Goal: Information Seeking & Learning: Find specific fact

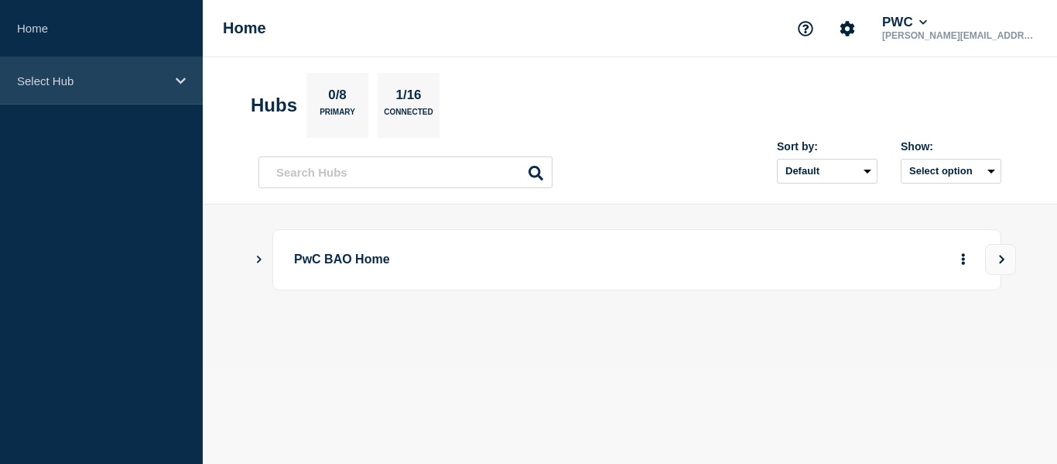
click at [166, 77] on div "Select Hub" at bounding box center [101, 80] width 203 height 47
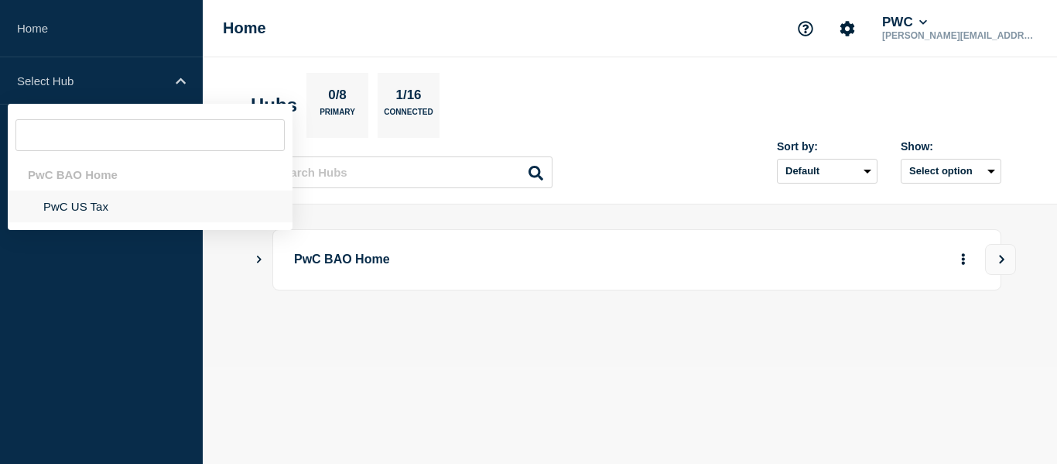
click at [74, 215] on li "PwC US Tax" at bounding box center [150, 206] width 285 height 32
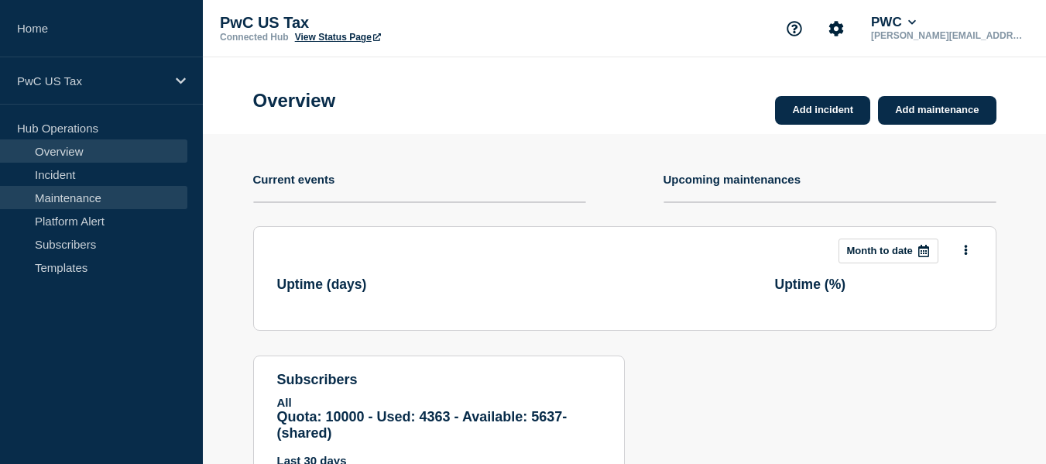
click at [79, 194] on link "Maintenance" at bounding box center [93, 197] width 187 height 23
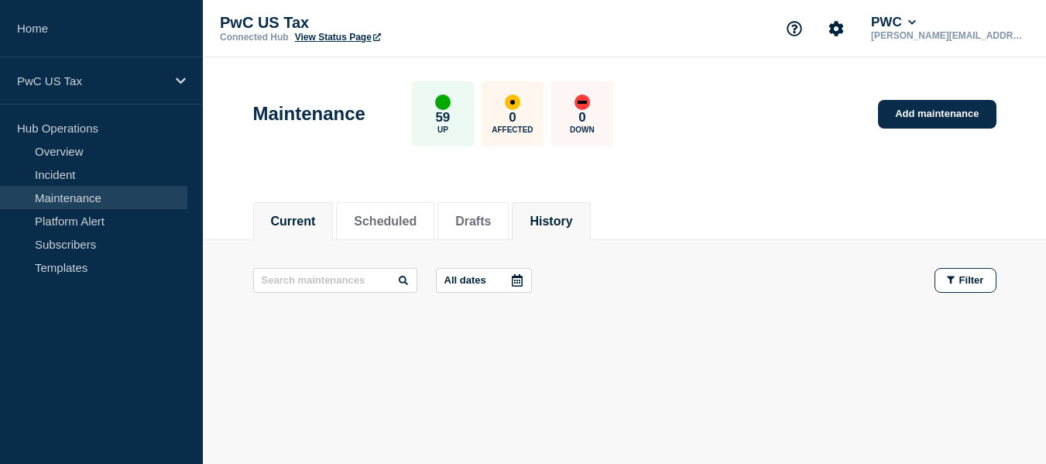
click at [572, 214] on button "History" at bounding box center [550, 221] width 43 height 14
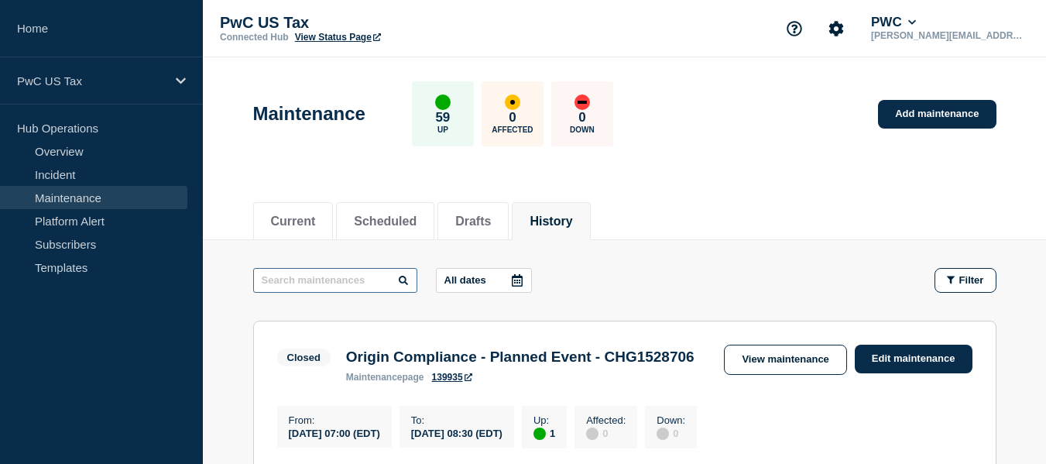
click at [313, 279] on input "text" at bounding box center [335, 280] width 164 height 25
type input "cars"
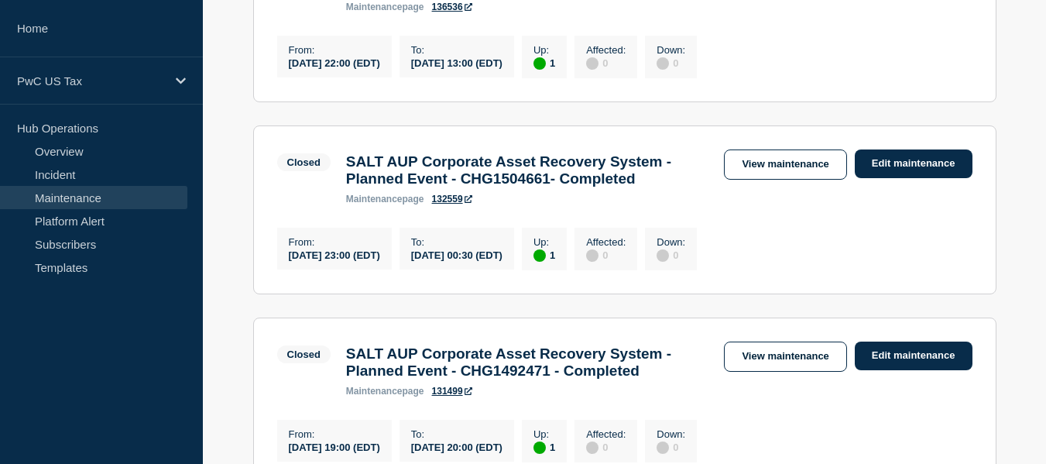
scroll to position [697, 0]
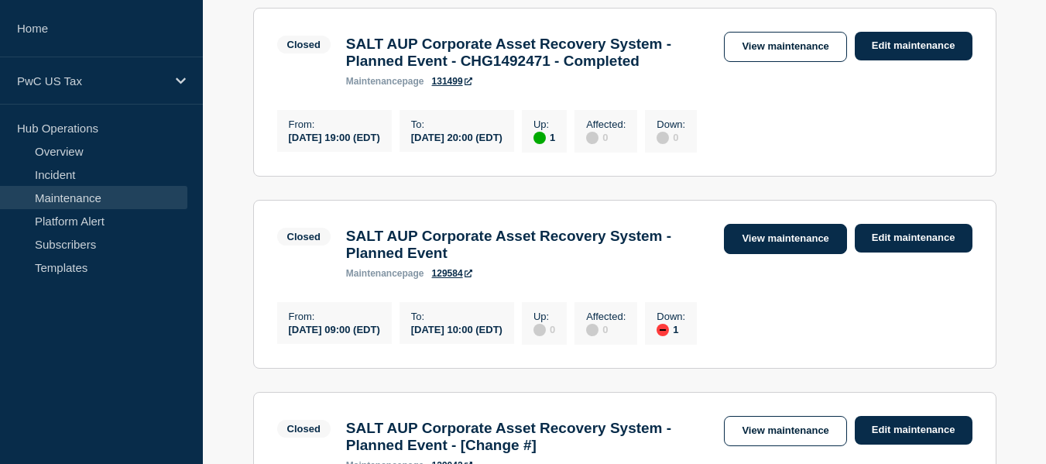
click at [795, 254] on link "View maintenance" at bounding box center [785, 239] width 122 height 30
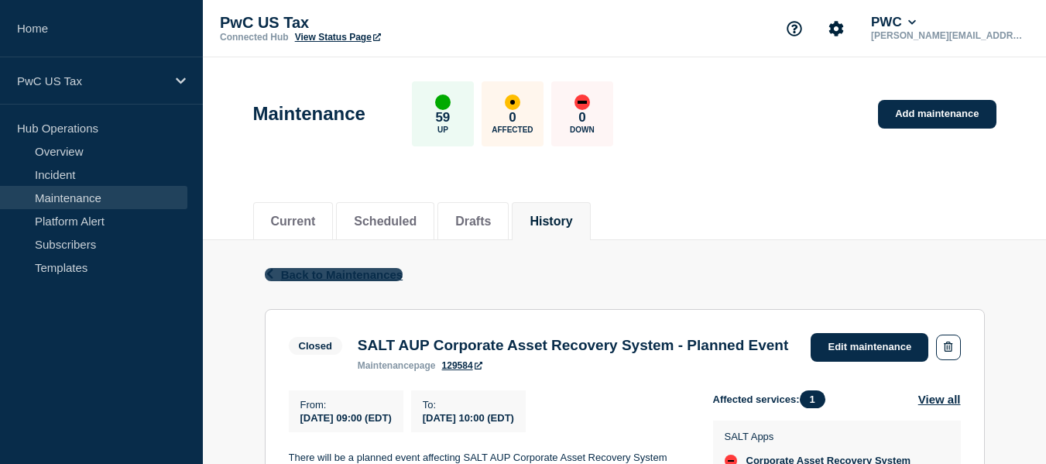
click at [268, 276] on icon "button" at bounding box center [270, 274] width 12 height 10
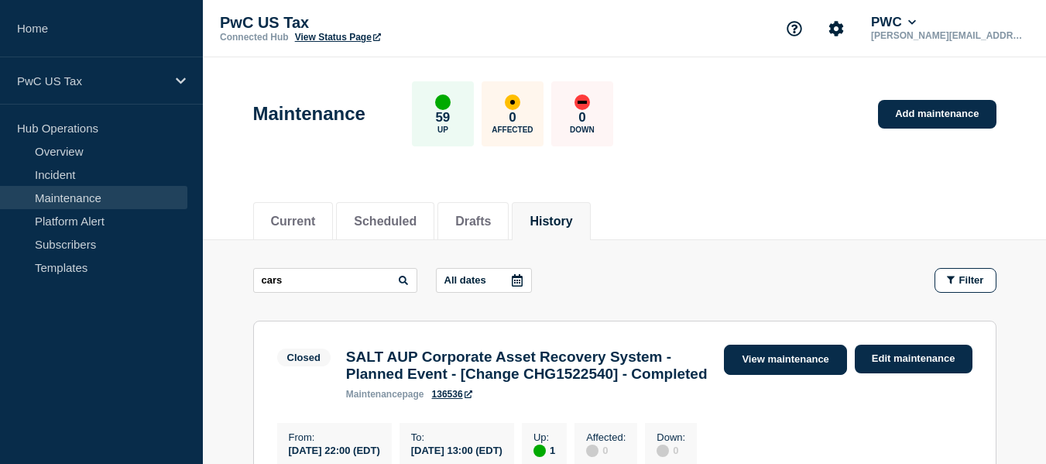
click at [768, 351] on link "View maintenance" at bounding box center [785, 359] width 122 height 30
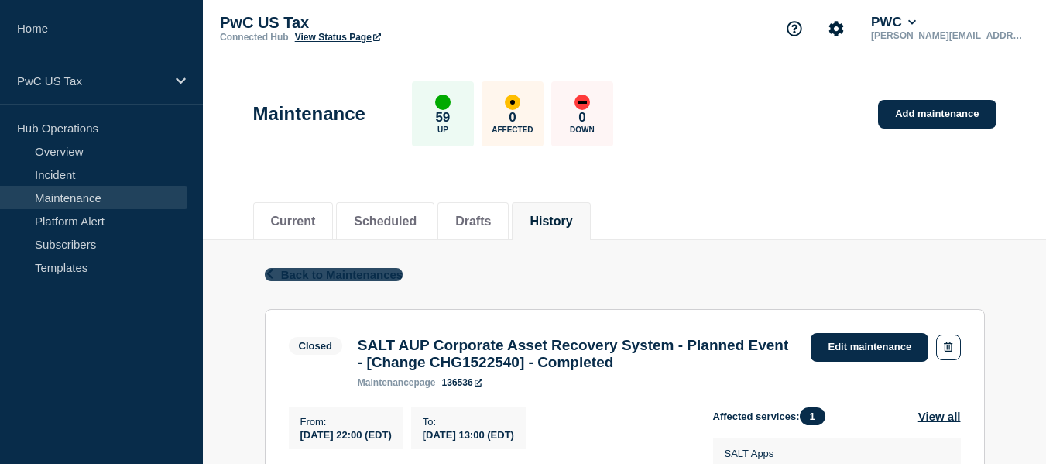
click at [272, 276] on icon "button" at bounding box center [270, 274] width 12 height 10
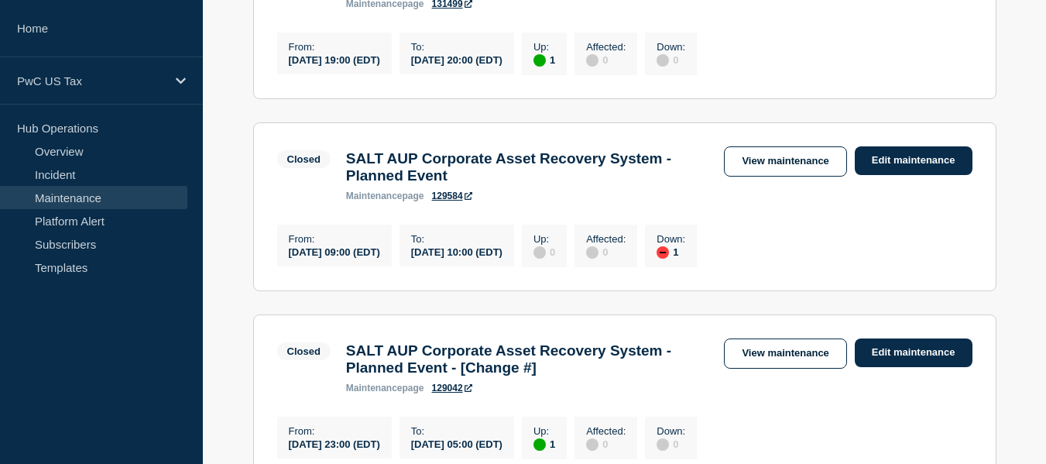
scroll to position [697, 0]
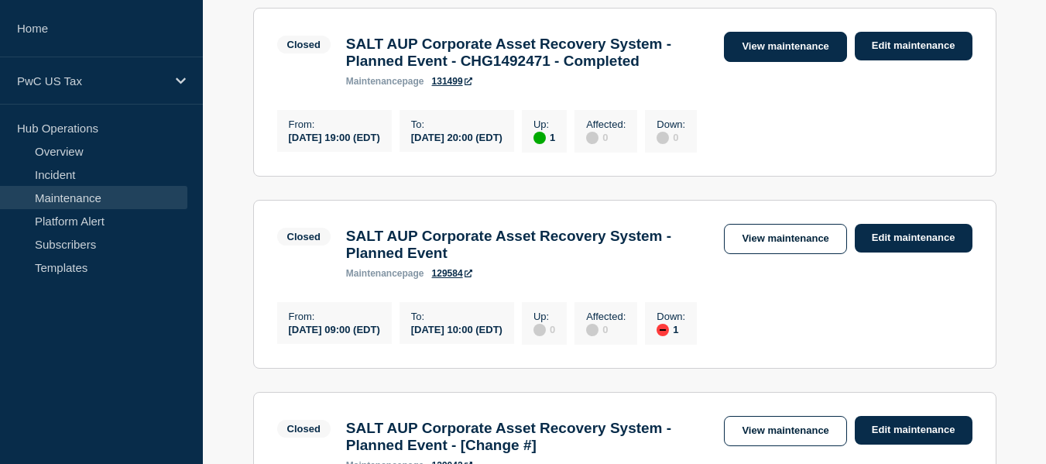
click at [791, 62] on link "View maintenance" at bounding box center [785, 47] width 122 height 30
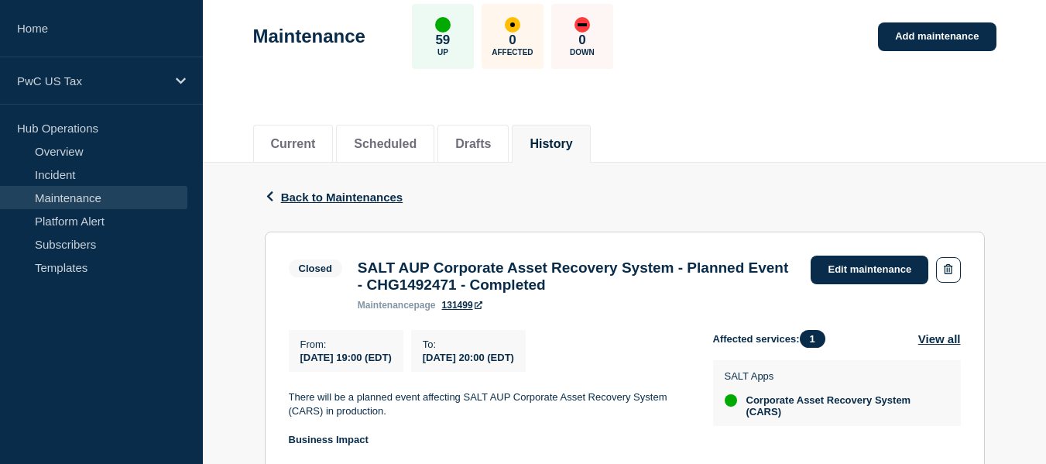
scroll to position [310, 0]
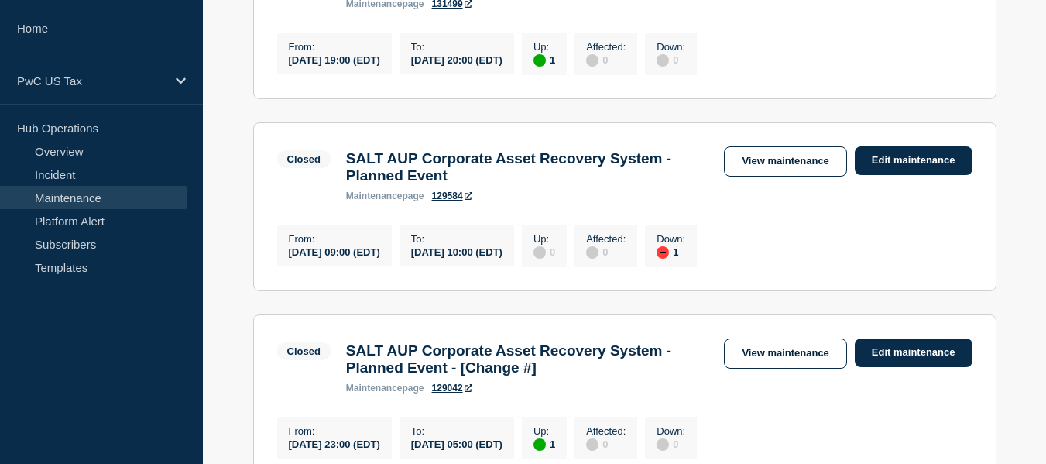
scroll to position [619, 0]
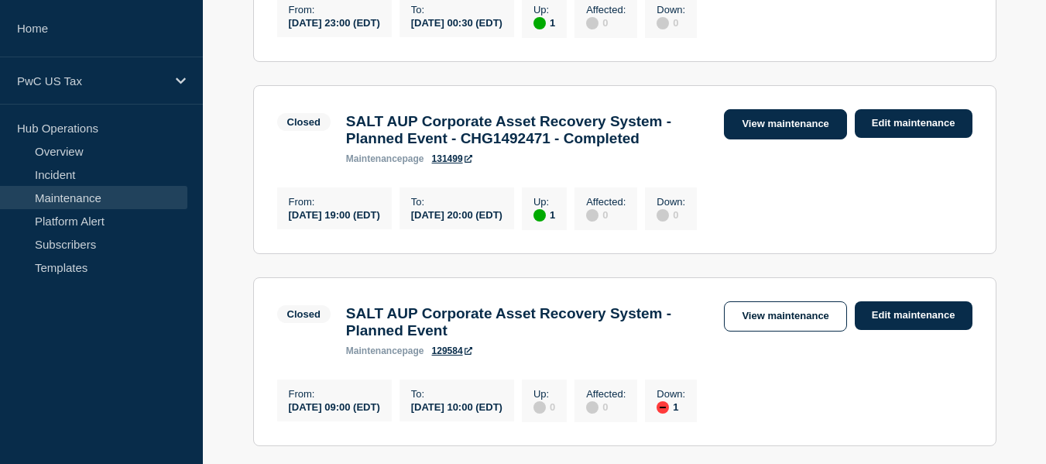
click at [759, 139] on link "View maintenance" at bounding box center [785, 124] width 122 height 30
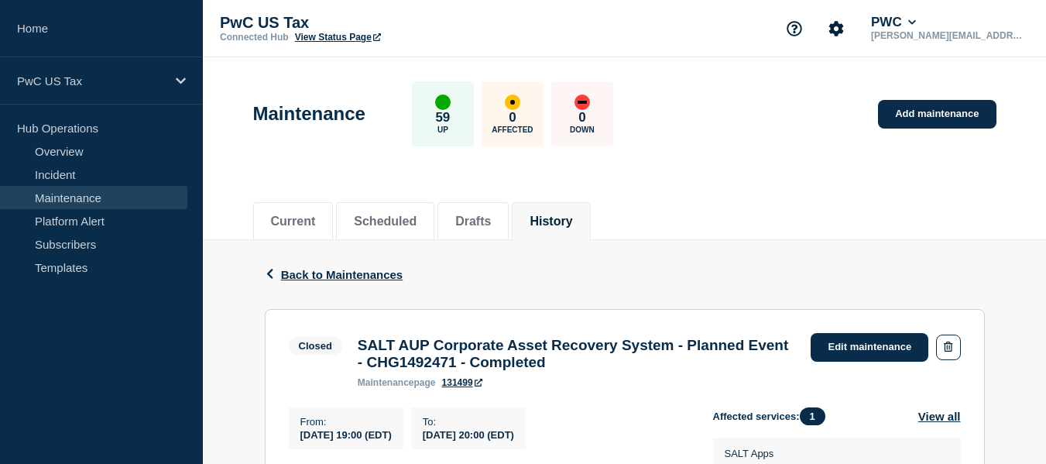
scroll to position [155, 0]
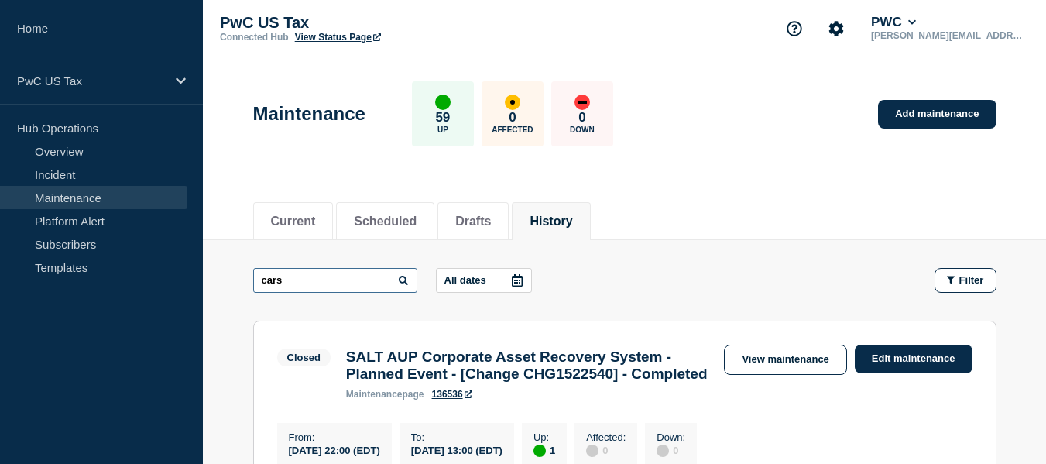
click at [338, 275] on input "cars" at bounding box center [335, 280] width 164 height 25
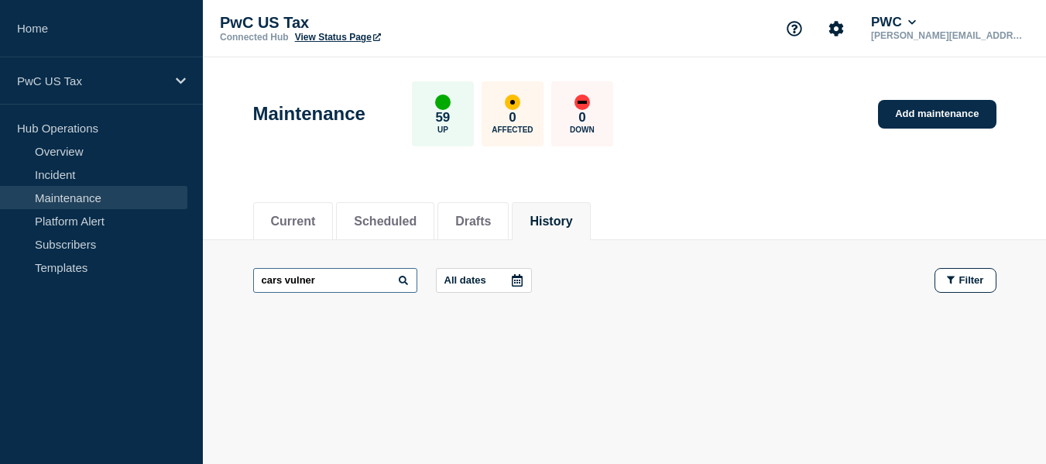
scroll to position [9, 0]
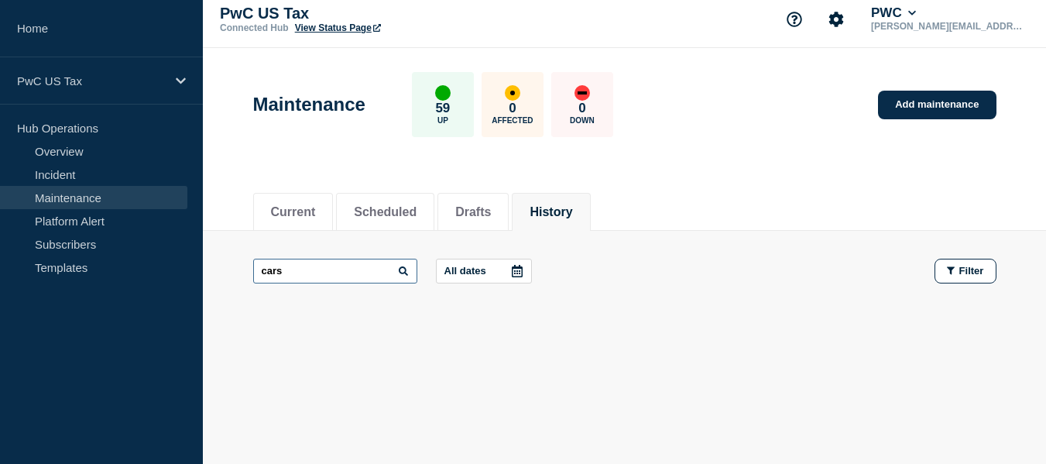
type input "cars"
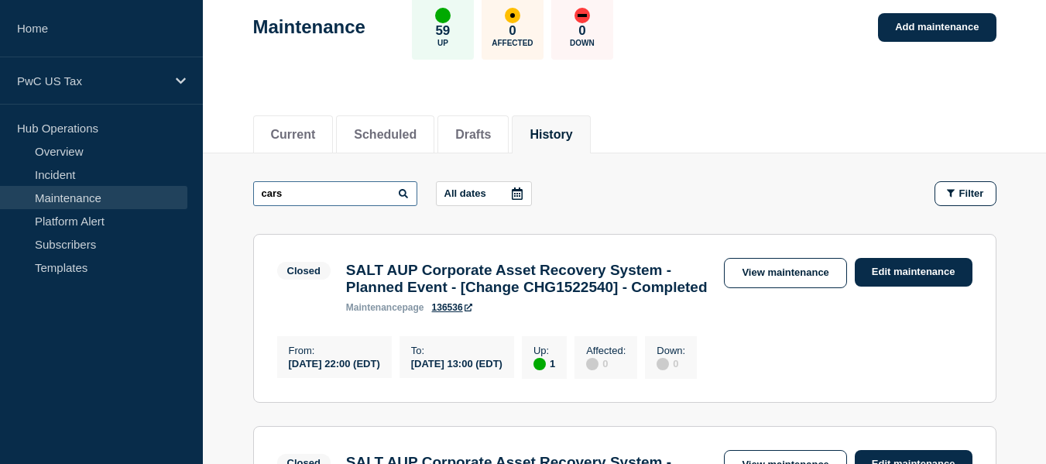
scroll to position [241, 0]
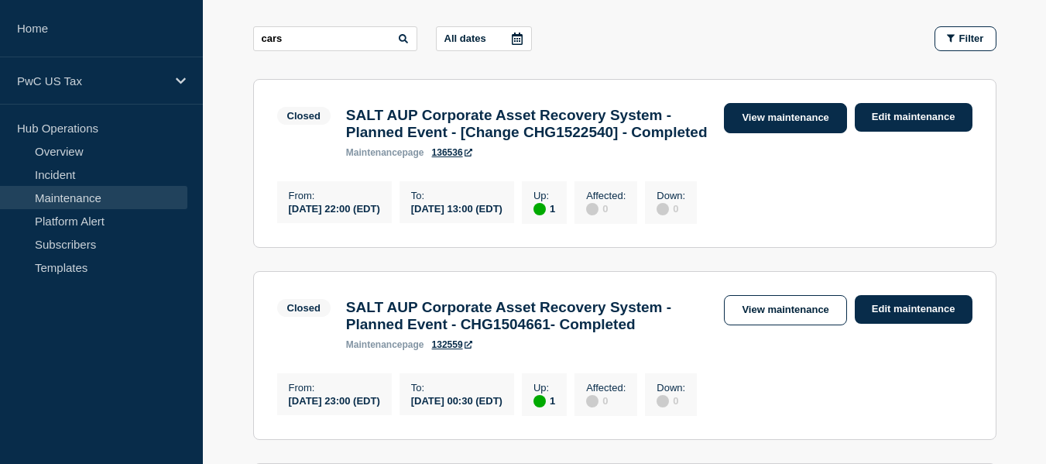
click at [764, 118] on link "View maintenance" at bounding box center [785, 118] width 122 height 30
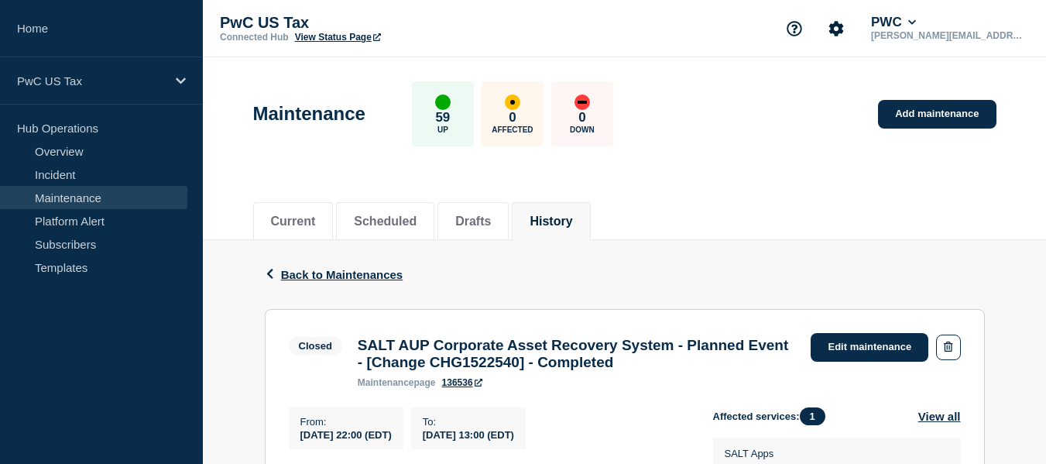
scroll to position [232, 0]
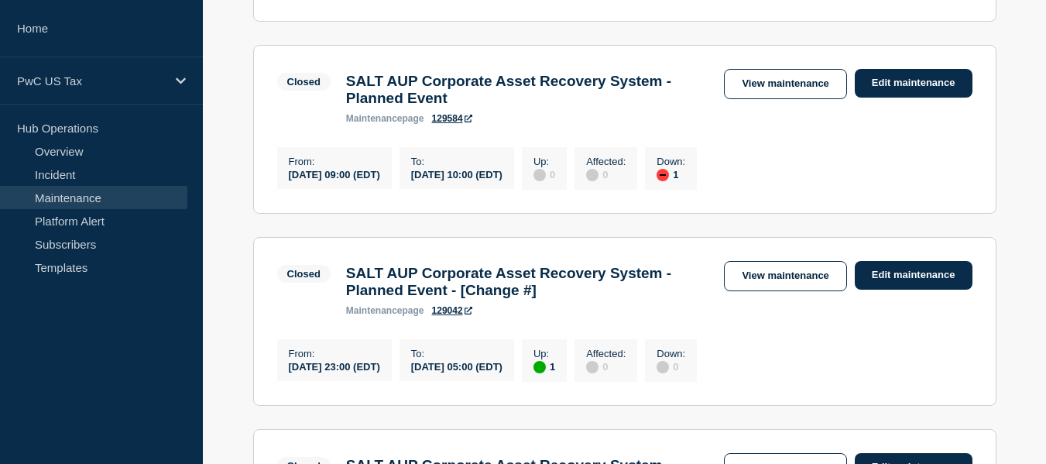
scroll to position [697, 0]
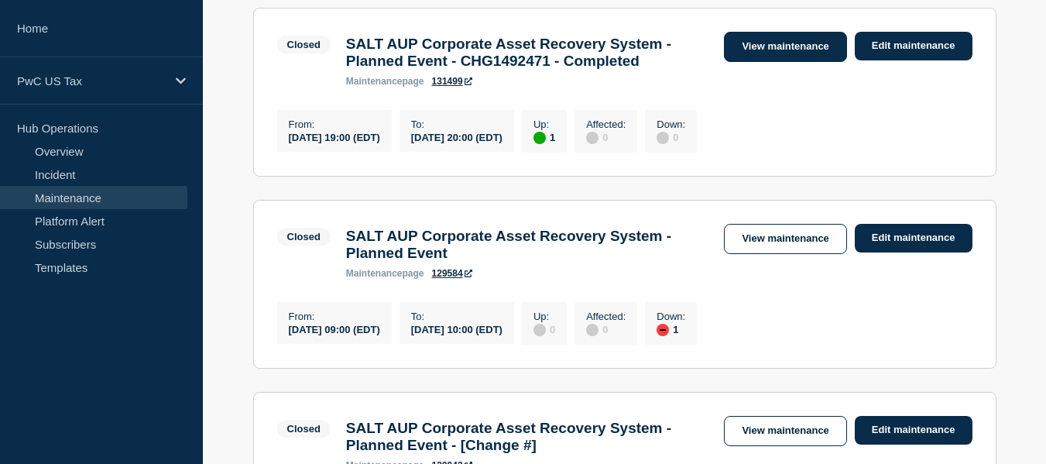
click at [752, 62] on link "View maintenance" at bounding box center [785, 47] width 122 height 30
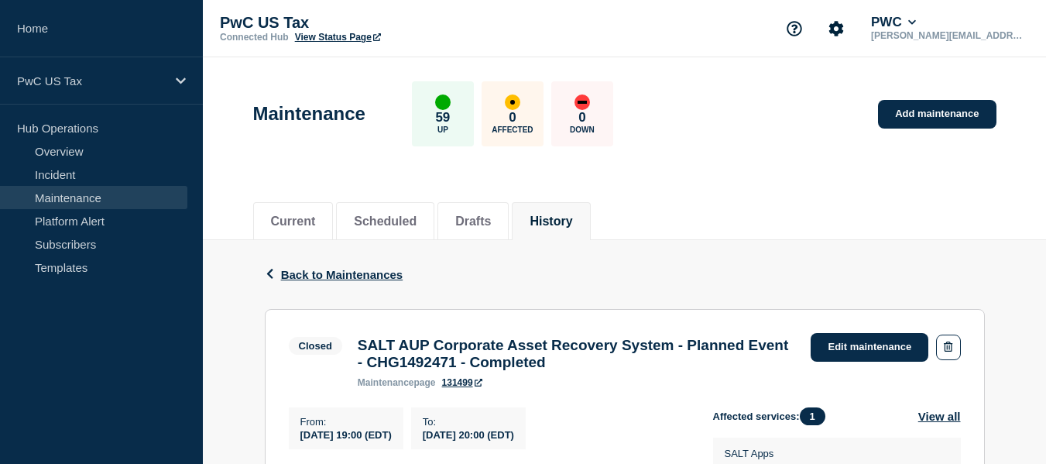
scroll to position [310, 0]
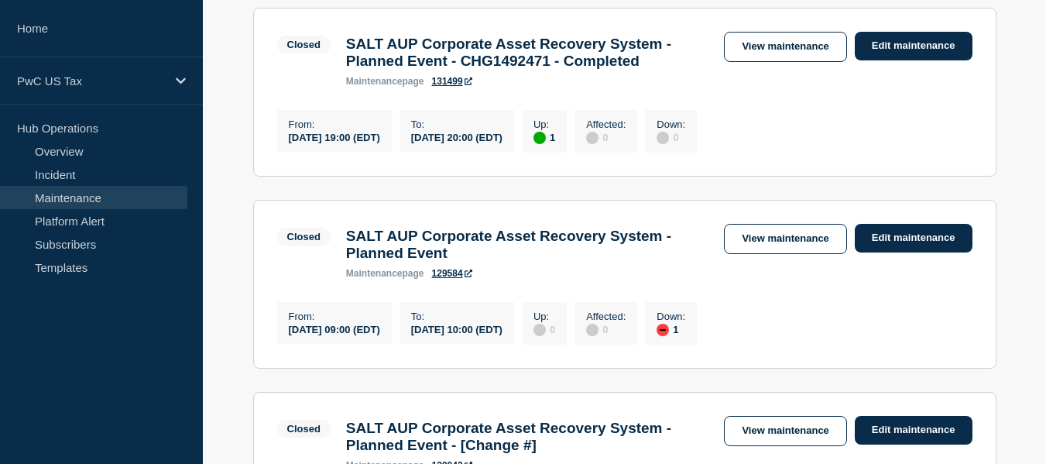
scroll to position [774, 0]
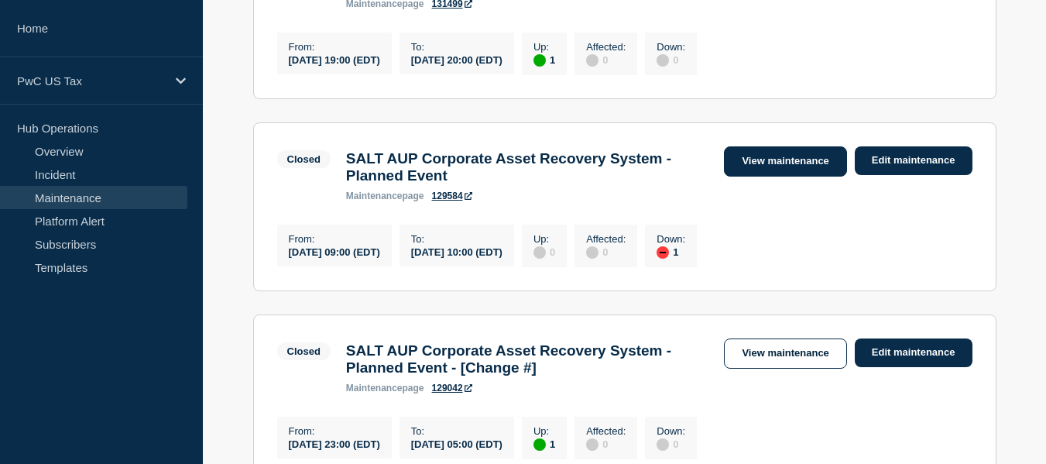
click at [790, 176] on link "View maintenance" at bounding box center [785, 161] width 122 height 30
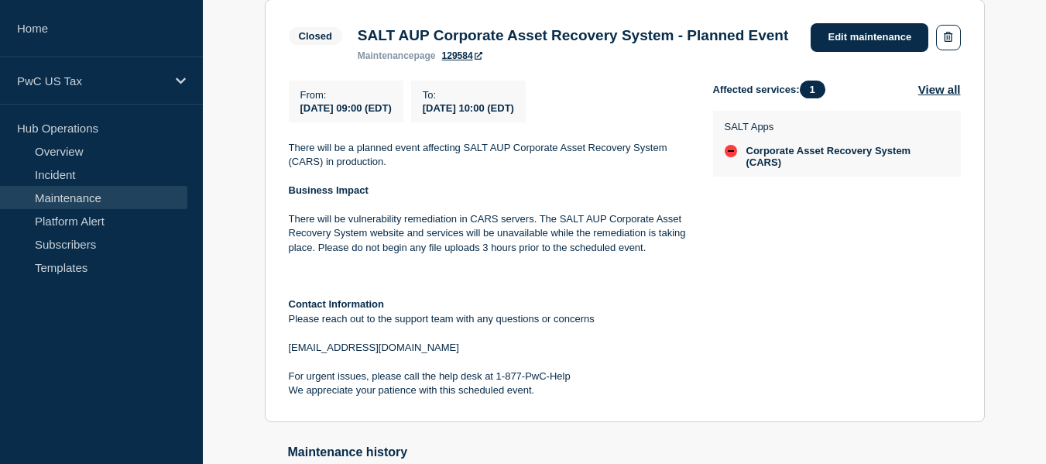
scroll to position [232, 0]
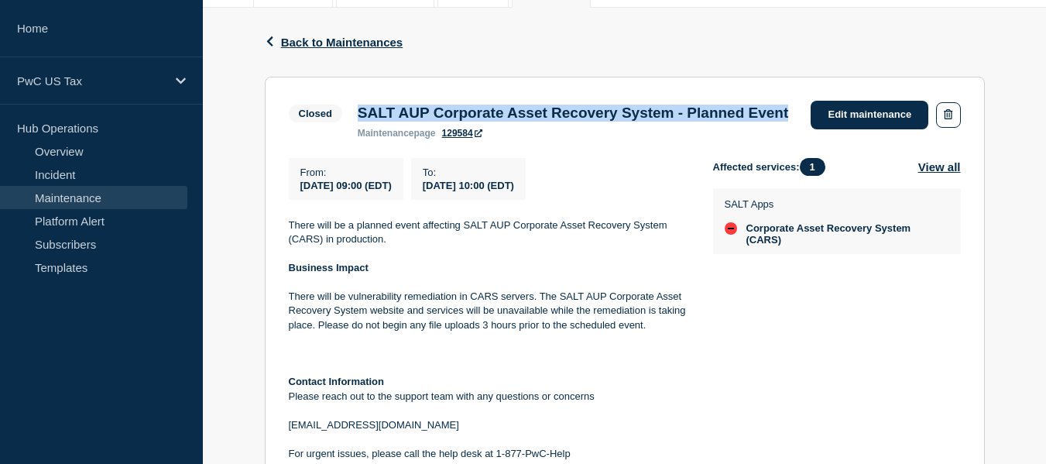
drag, startPoint x: 361, startPoint y: 114, endPoint x: 482, endPoint y: 133, distance: 123.1
click at [482, 122] on h3 "SALT AUP Corporate Asset Recovery System - Planned Event" at bounding box center [573, 112] width 430 height 17
copy h3 "SALT AUP Corporate Asset Recovery System - Planned Event"
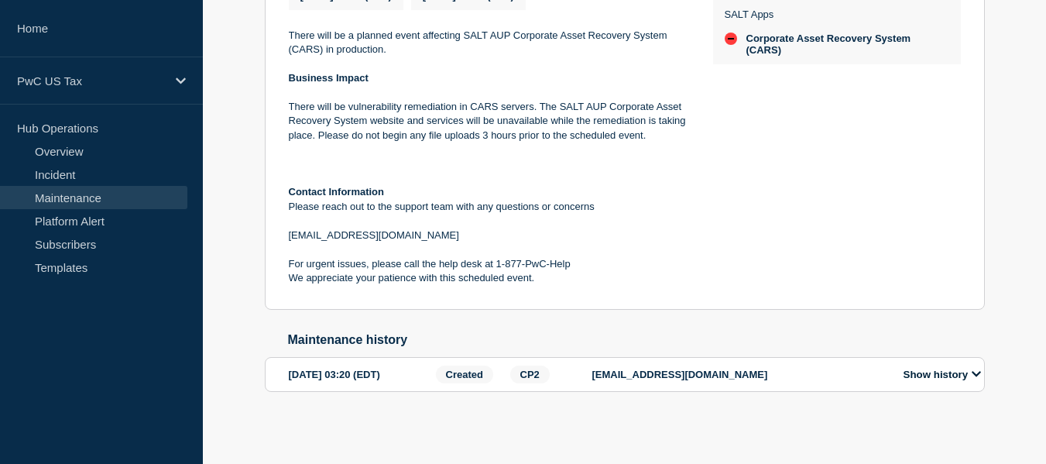
scroll to position [0, 0]
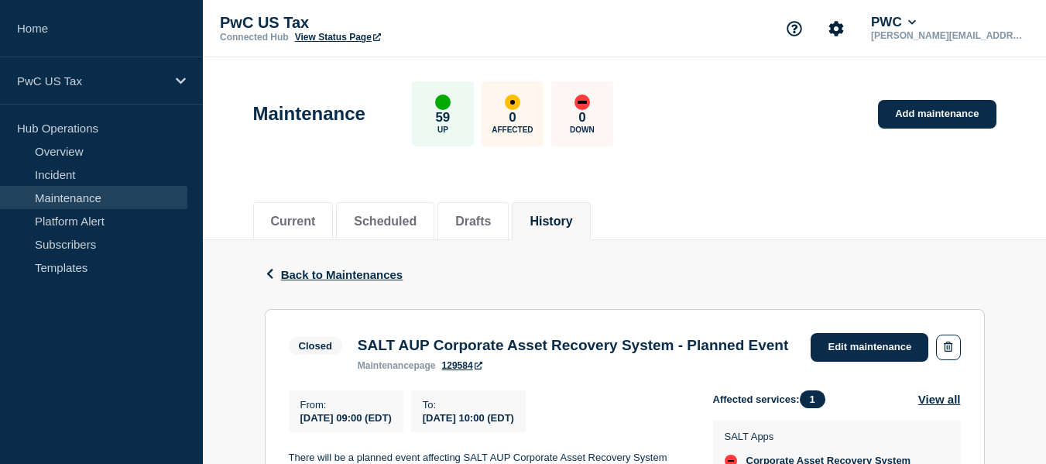
click at [564, 299] on div "Back Back to Maintenances" at bounding box center [625, 274] width 720 height 69
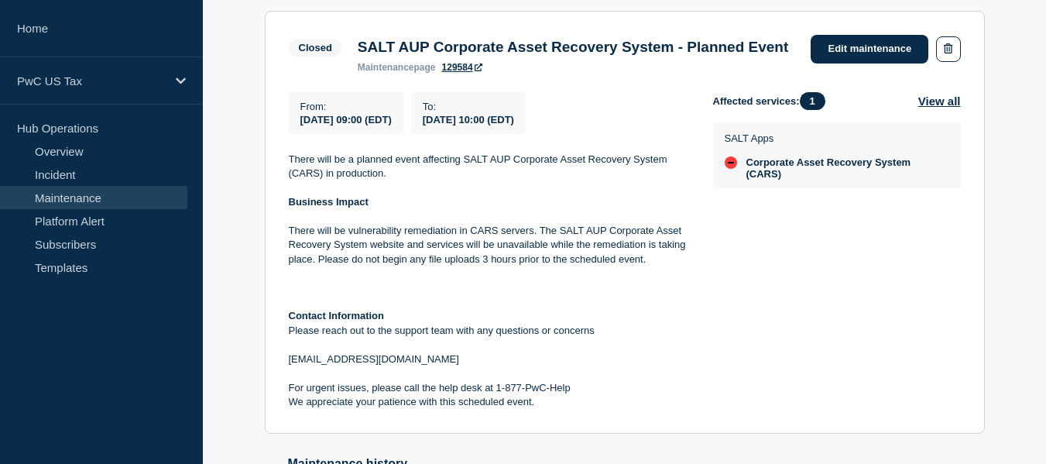
scroll to position [143, 0]
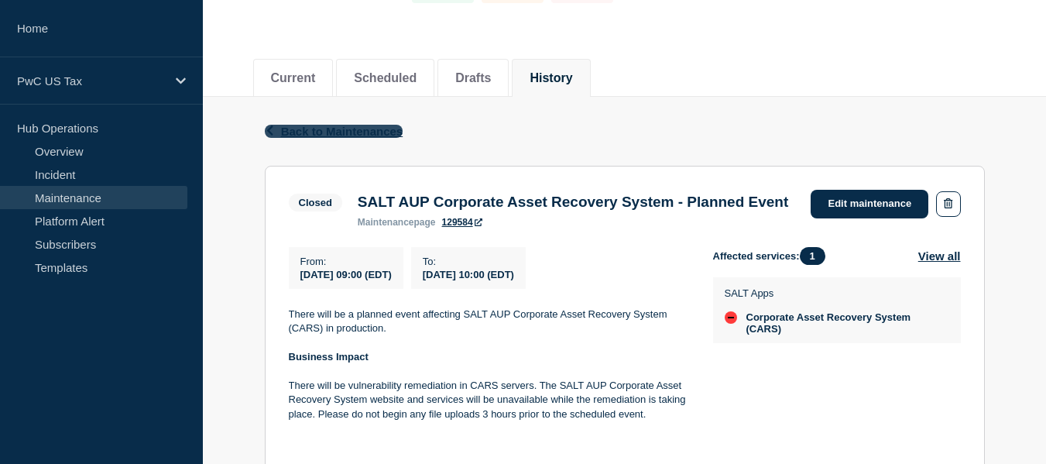
click at [283, 129] on span "Back to Maintenances" at bounding box center [342, 131] width 122 height 13
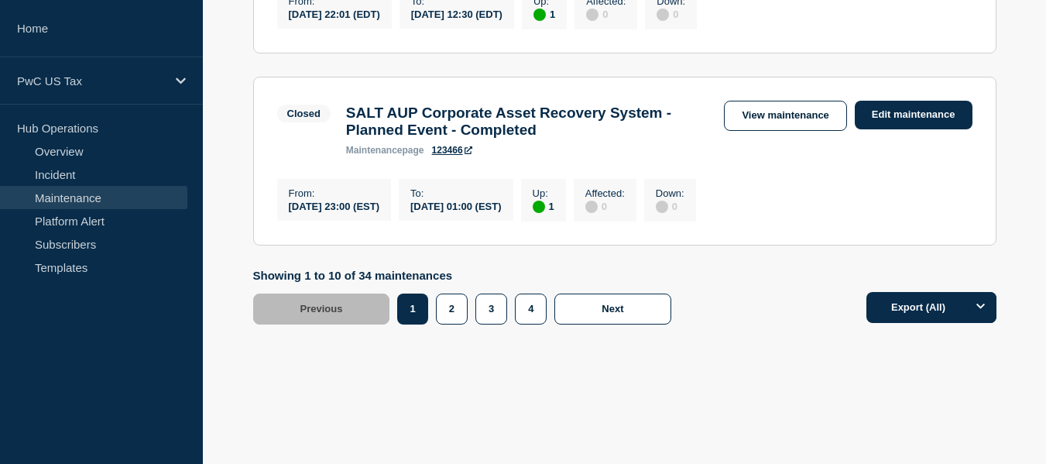
scroll to position [2040, 0]
click at [531, 139] on h3 "SALT AUP Corporate Asset Recovery System - Planned Event - Completed" at bounding box center [527, 121] width 363 height 34
click at [754, 131] on link "View maintenance" at bounding box center [785, 116] width 122 height 30
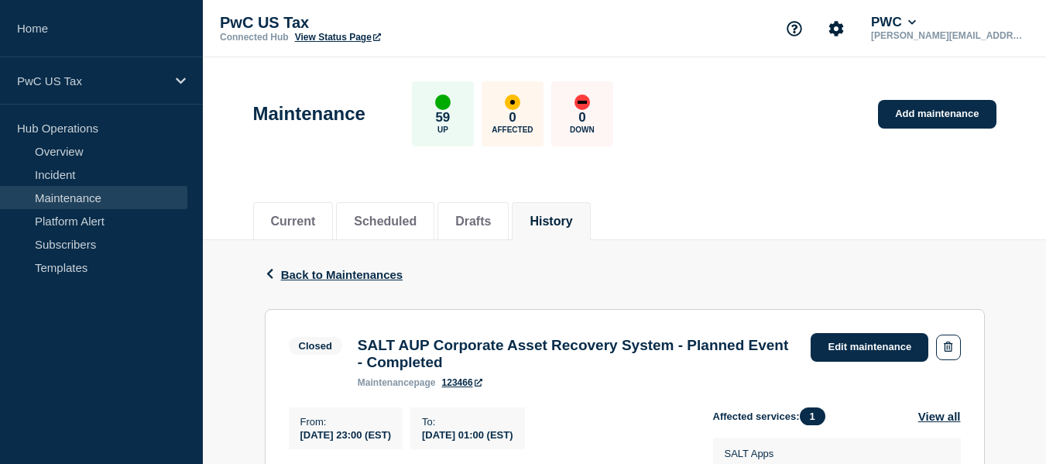
scroll to position [310, 0]
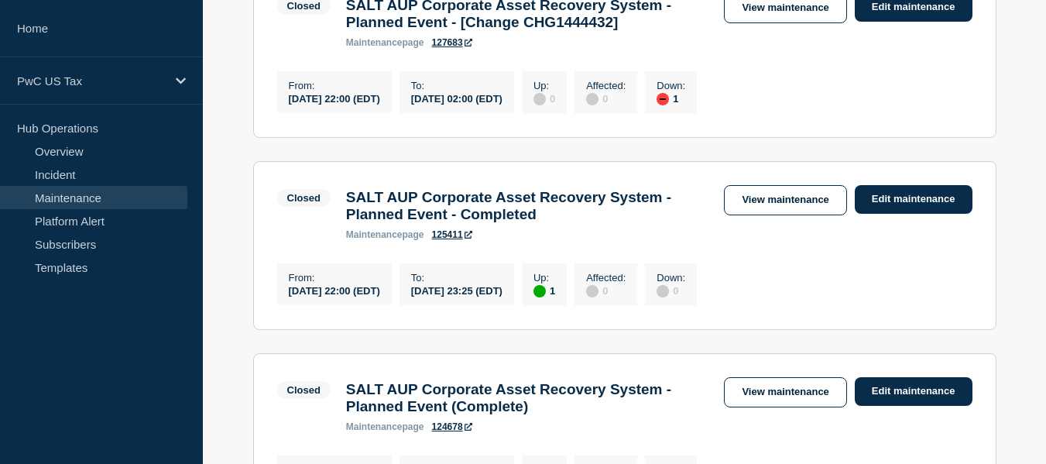
scroll to position [1234, 0]
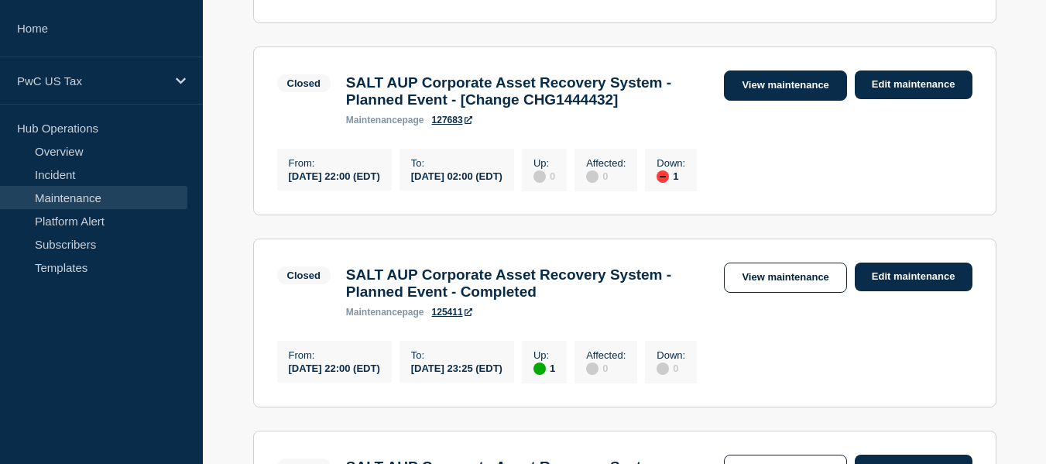
click at [802, 101] on link "View maintenance" at bounding box center [785, 85] width 122 height 30
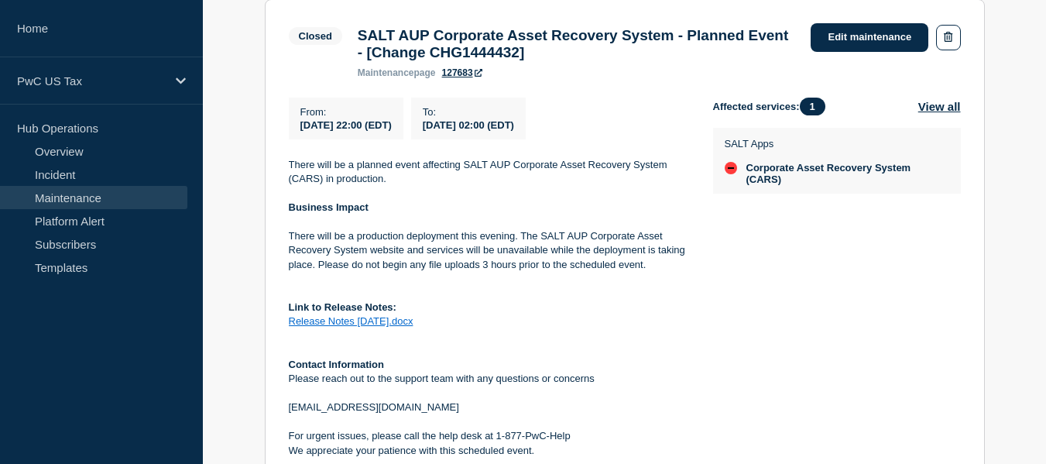
scroll to position [387, 0]
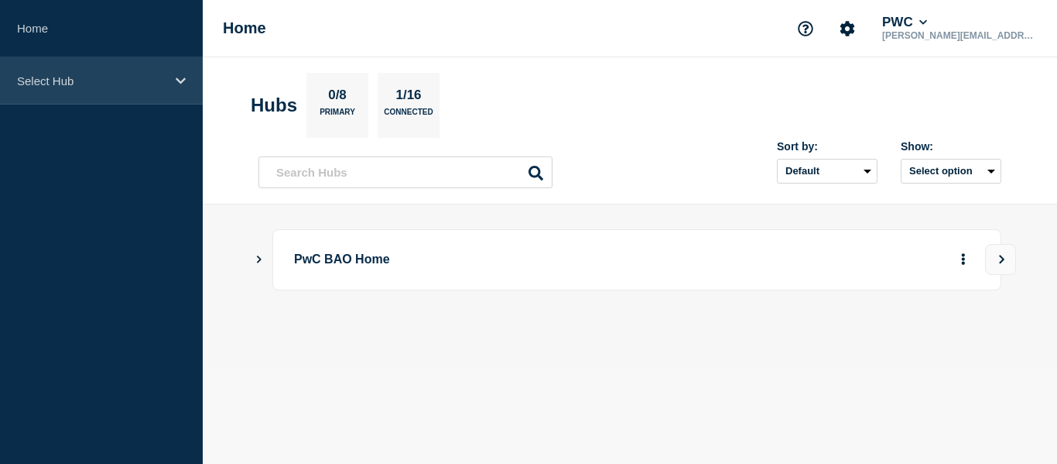
click at [95, 88] on div "Select Hub" at bounding box center [101, 80] width 203 height 47
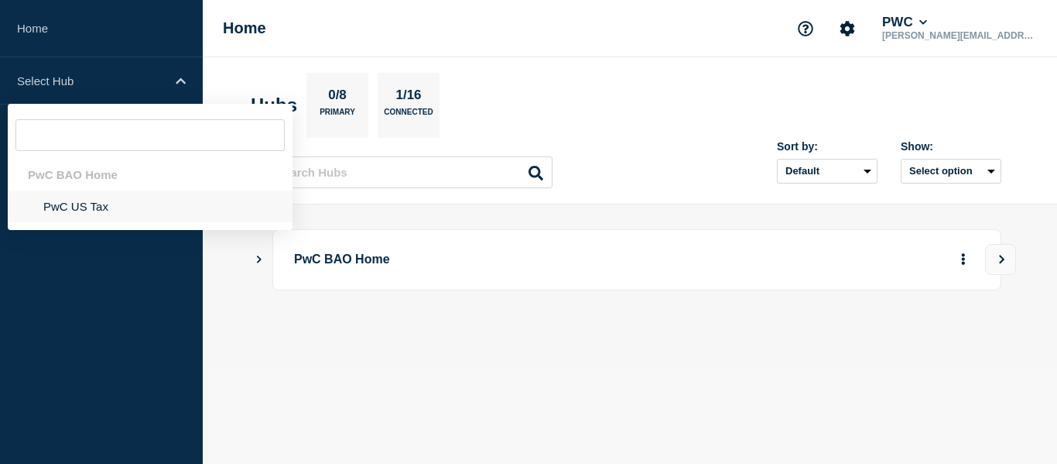
click at [71, 207] on li "PwC US Tax" at bounding box center [150, 206] width 285 height 32
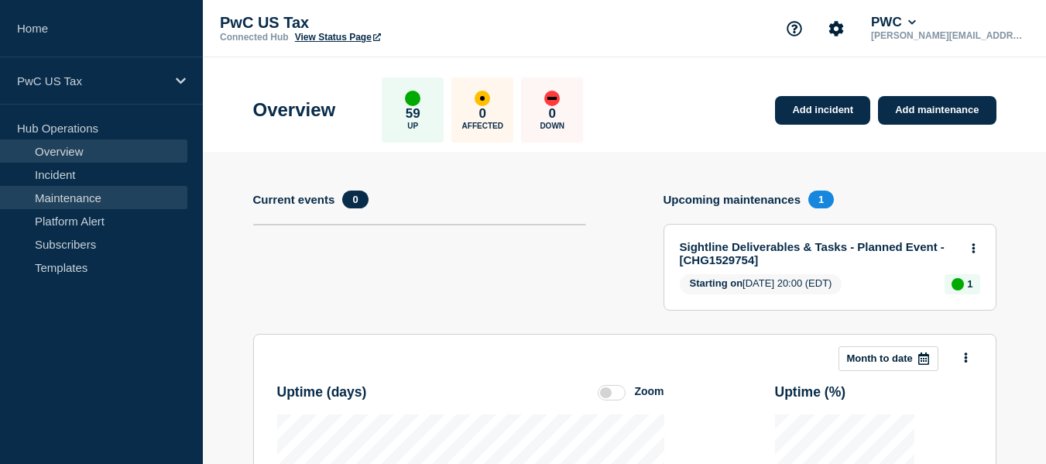
click at [71, 204] on link "Maintenance" at bounding box center [93, 197] width 187 height 23
